Goal: Find specific page/section: Find specific page/section

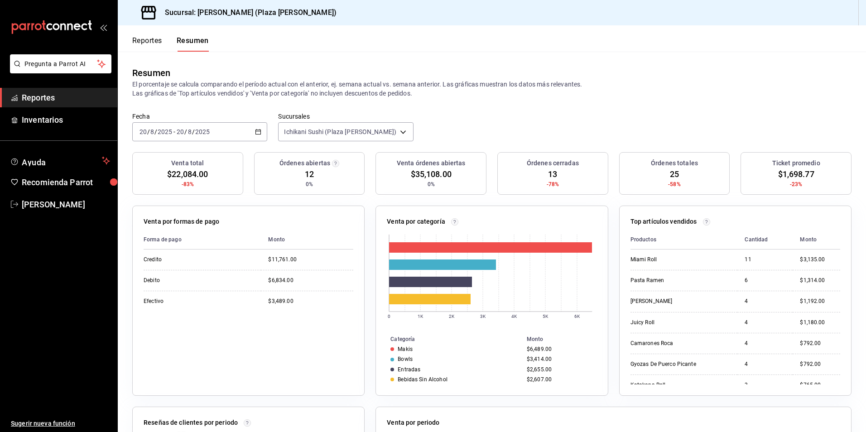
click at [77, 104] on link "Reportes" at bounding box center [58, 97] width 117 height 19
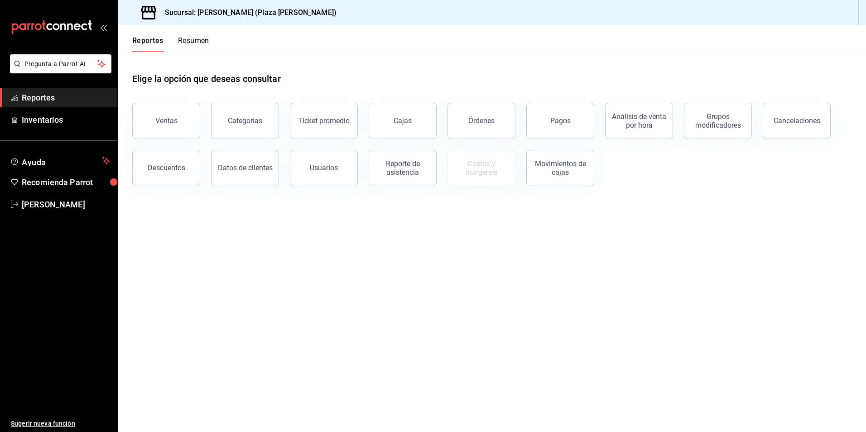
click at [190, 51] on button "Resumen" at bounding box center [193, 43] width 31 height 15
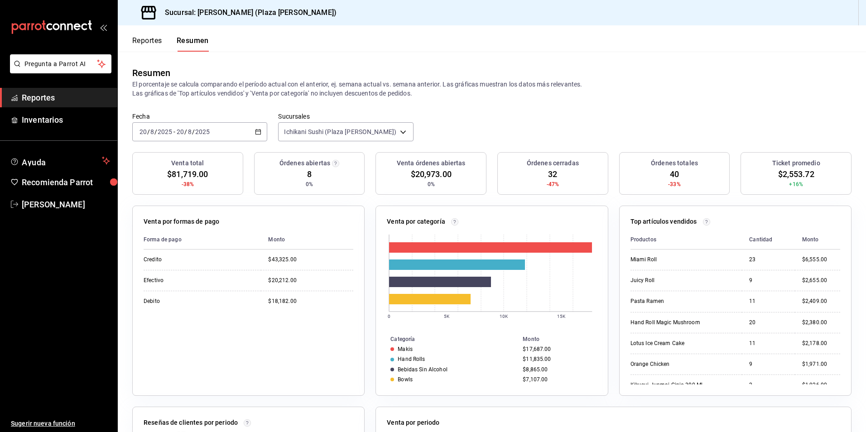
click at [137, 45] on button "Reportes" at bounding box center [147, 43] width 30 height 15
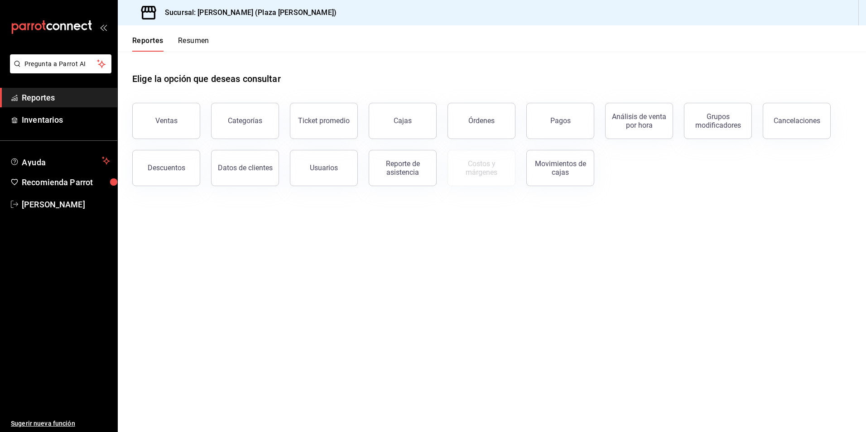
click at [198, 45] on button "Resumen" at bounding box center [193, 43] width 31 height 15
